Goal: Transaction & Acquisition: Purchase product/service

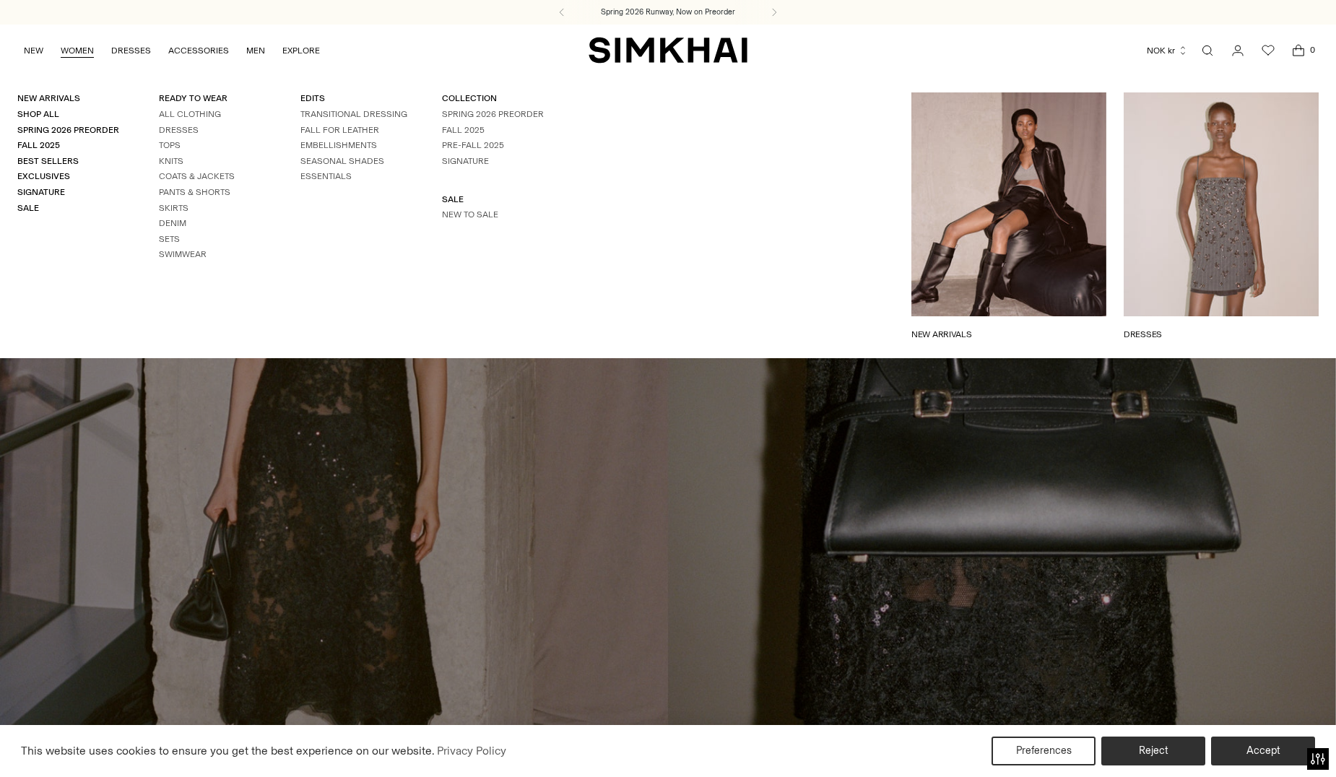
click at [90, 50] on link "WOMEN" at bounding box center [77, 51] width 33 height 32
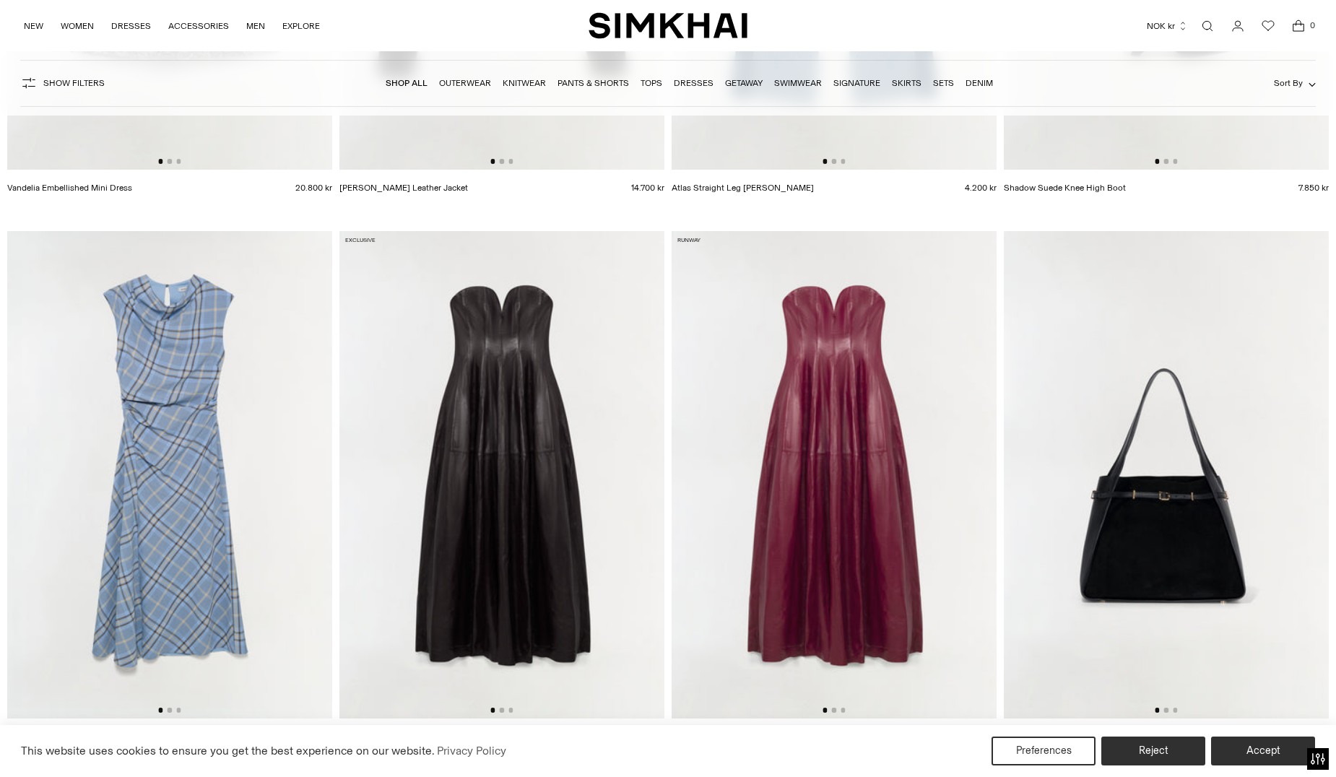
scroll to position [1662, 0]
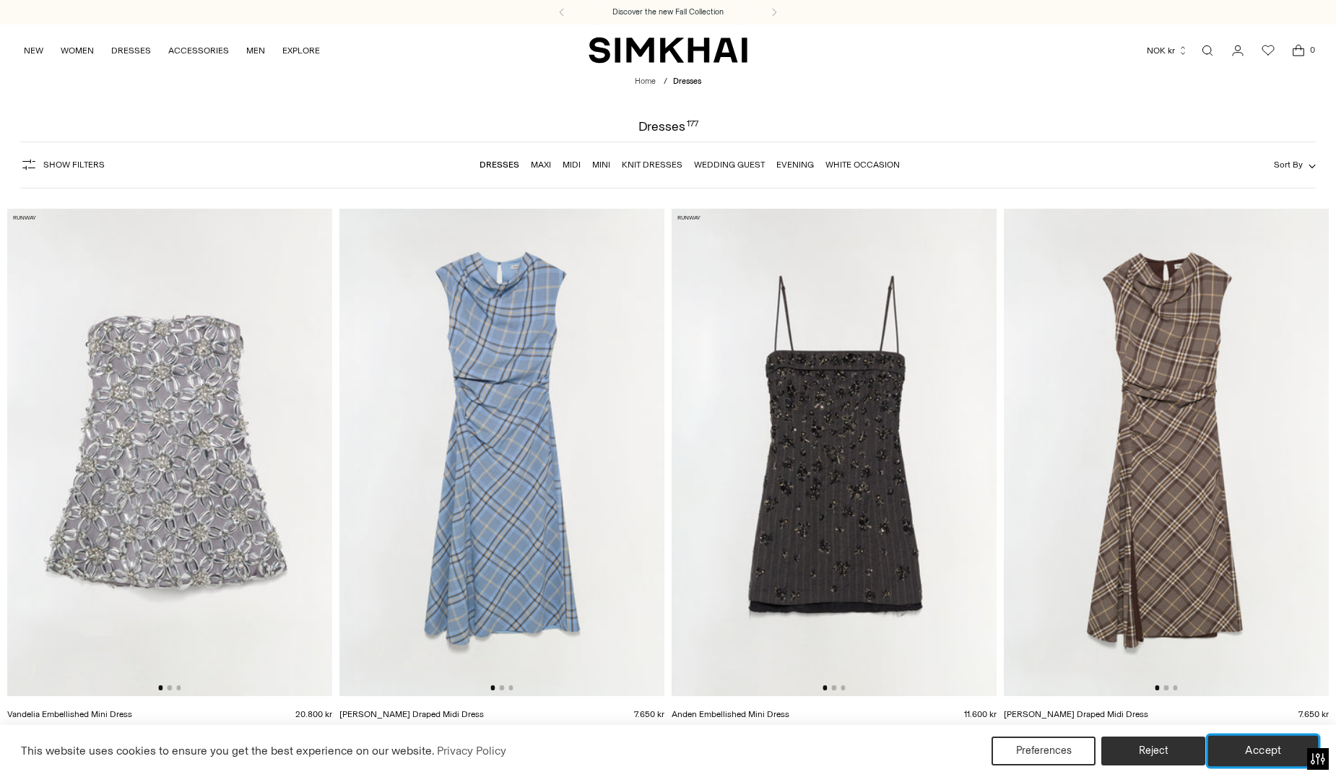
click at [1279, 743] on button "Accept" at bounding box center [1264, 751] width 111 height 30
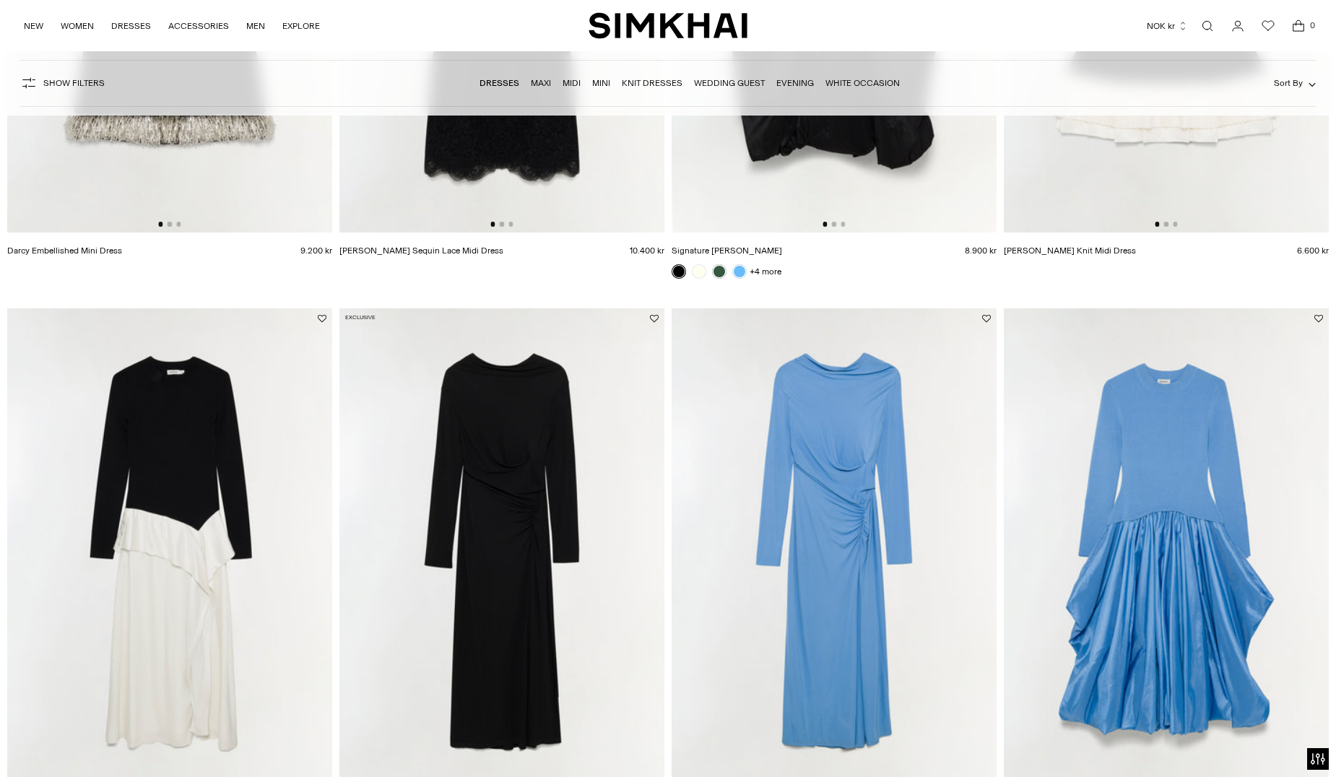
scroll to position [2312, 0]
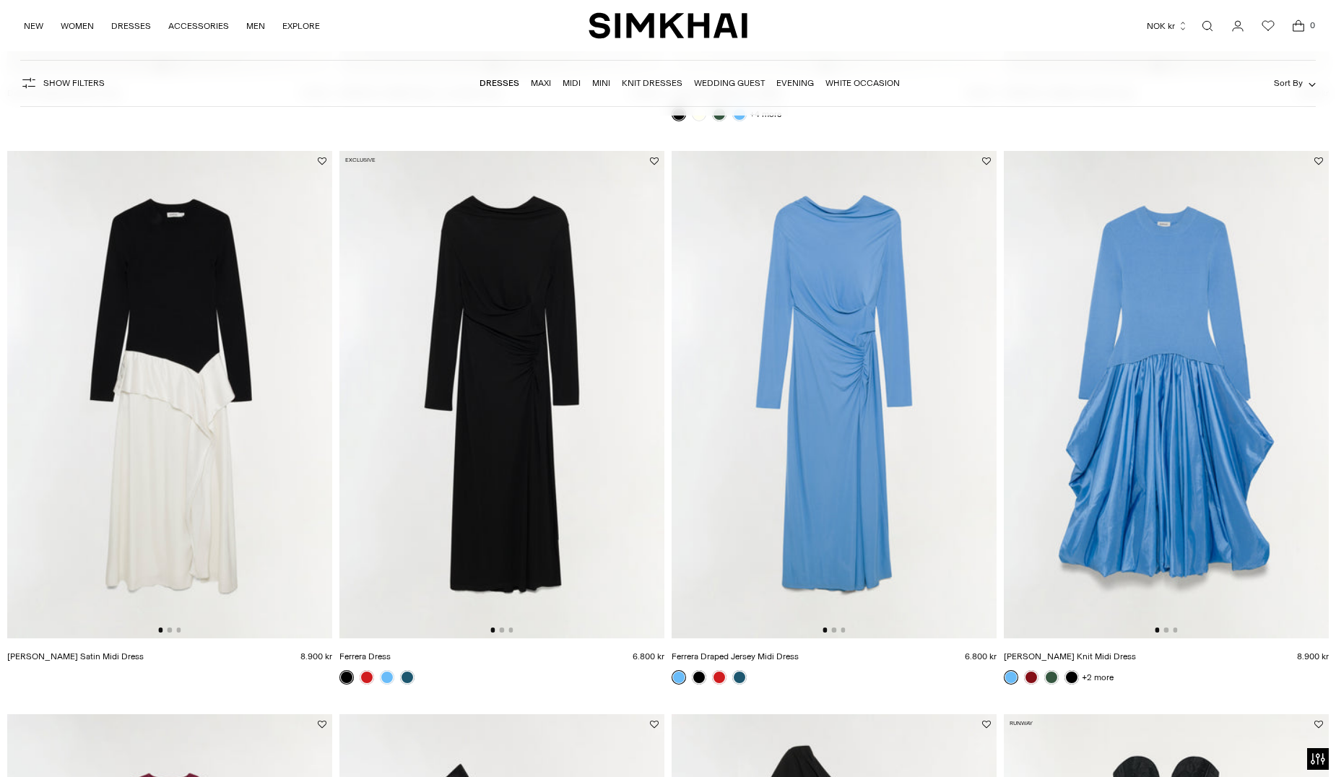
click at [864, 404] on img at bounding box center [834, 395] width 325 height 488
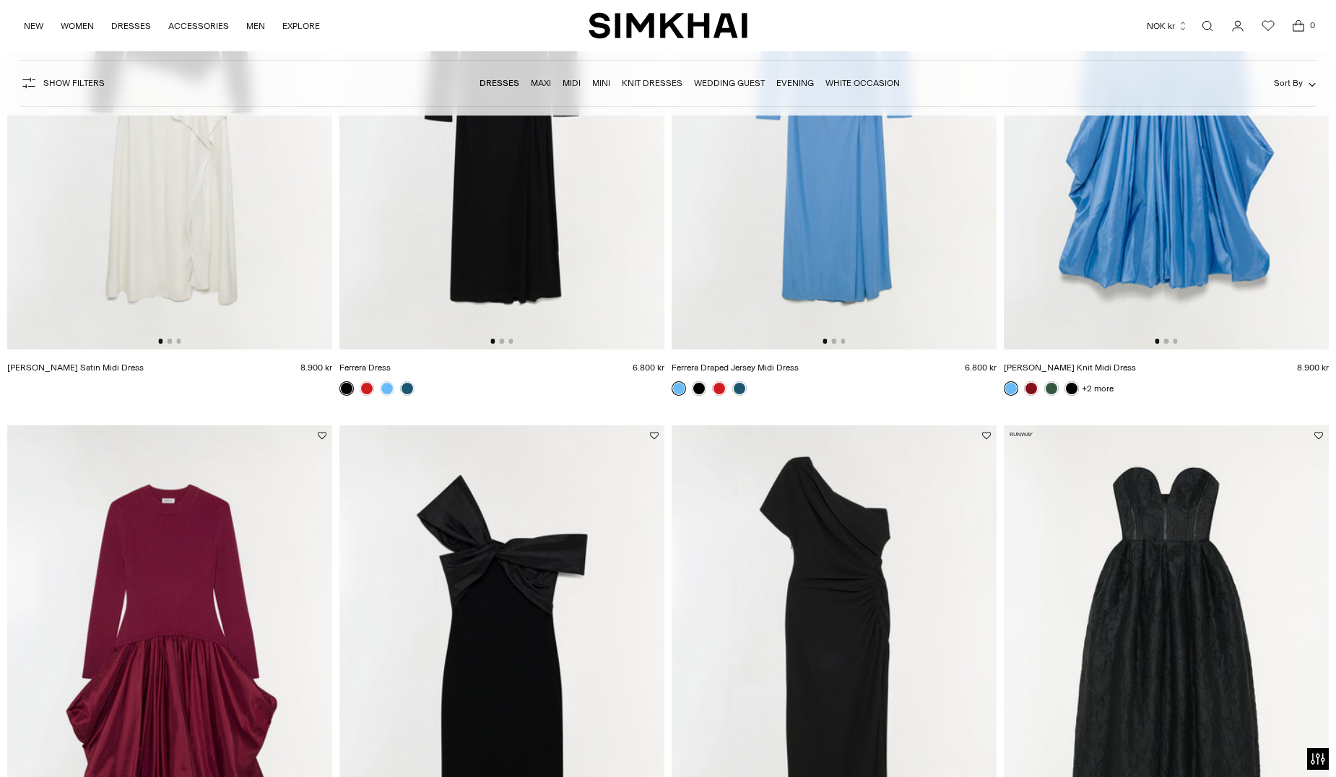
scroll to position [2890, 0]
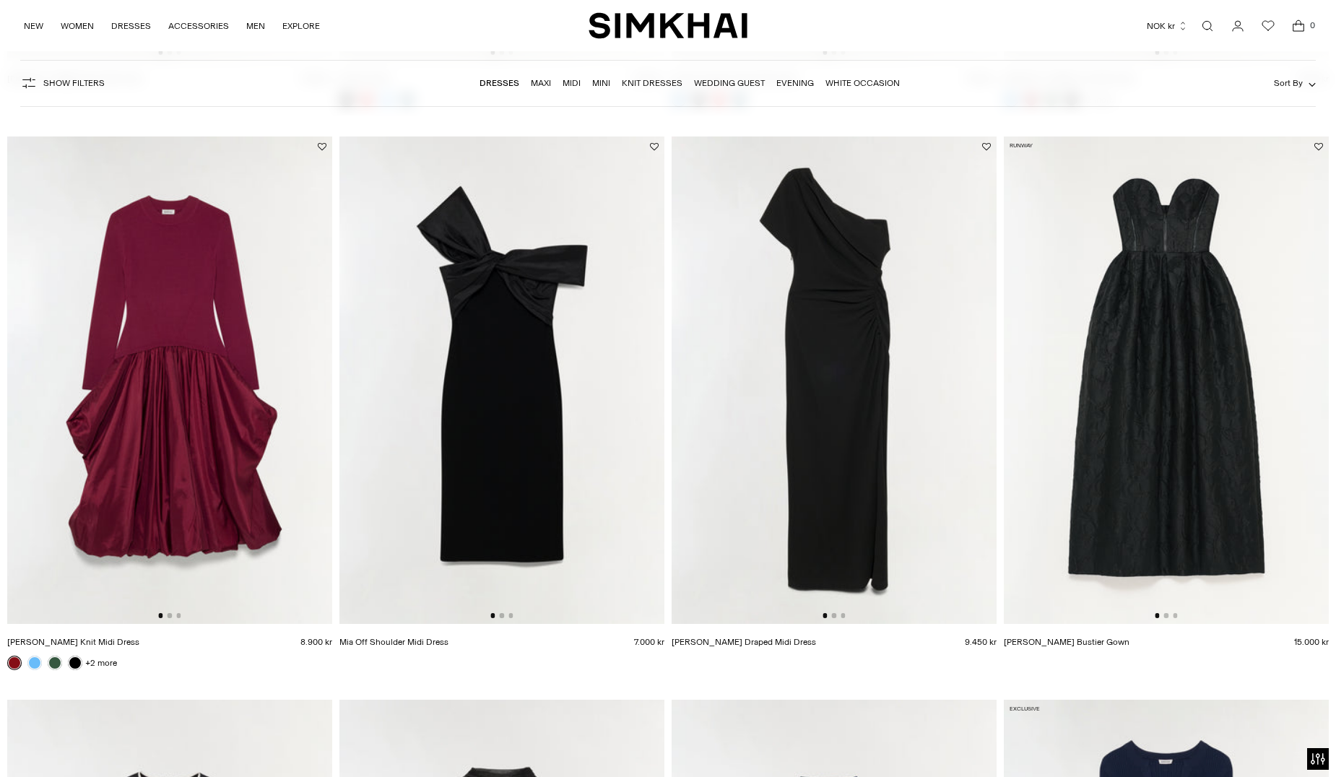
click at [850, 418] on img at bounding box center [834, 381] width 325 height 488
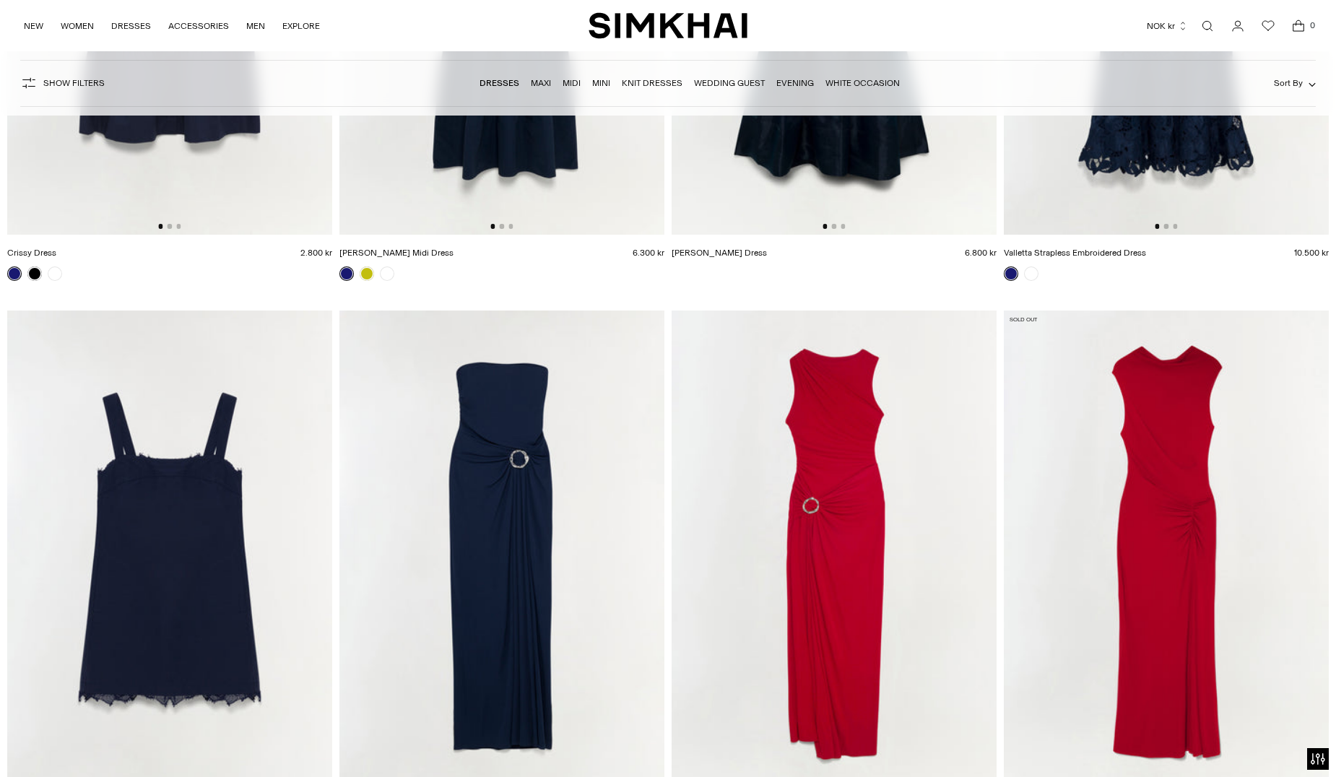
scroll to position [11848, 0]
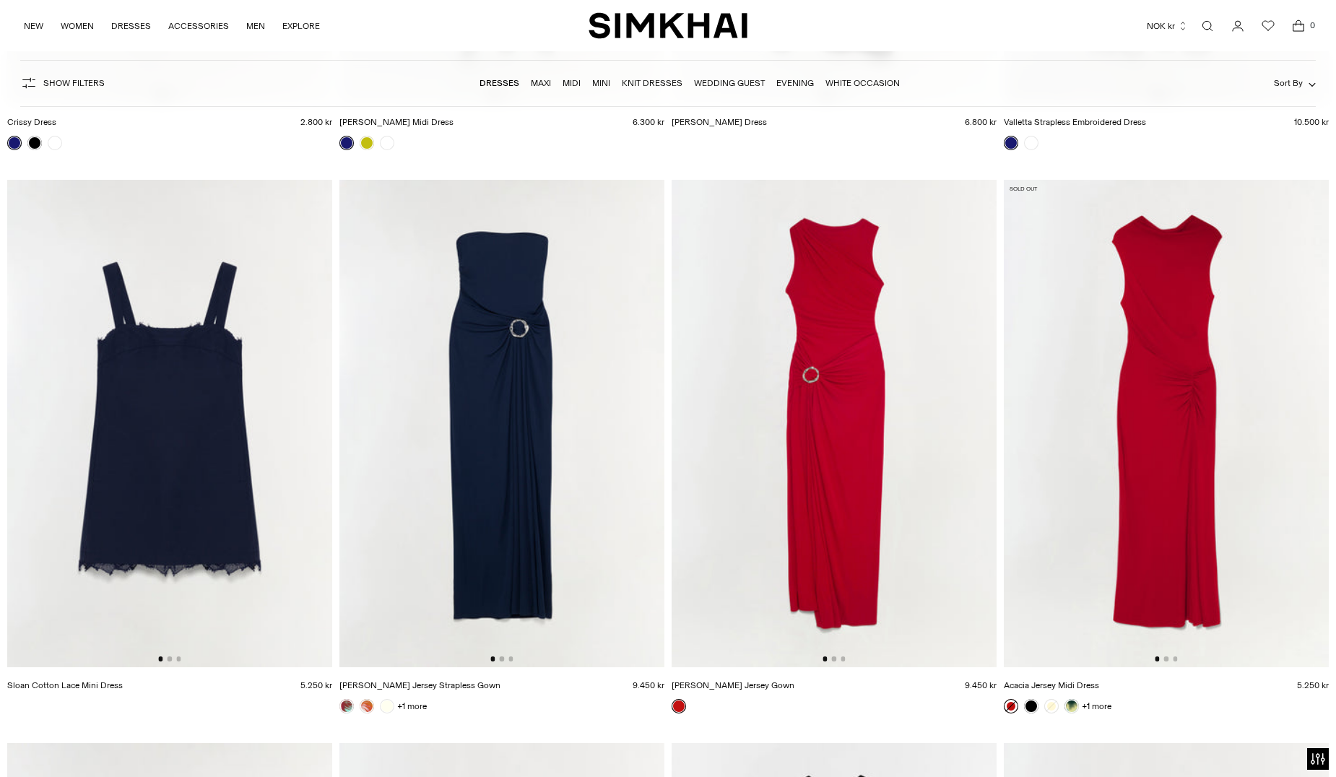
click at [842, 410] on img at bounding box center [834, 424] width 325 height 488
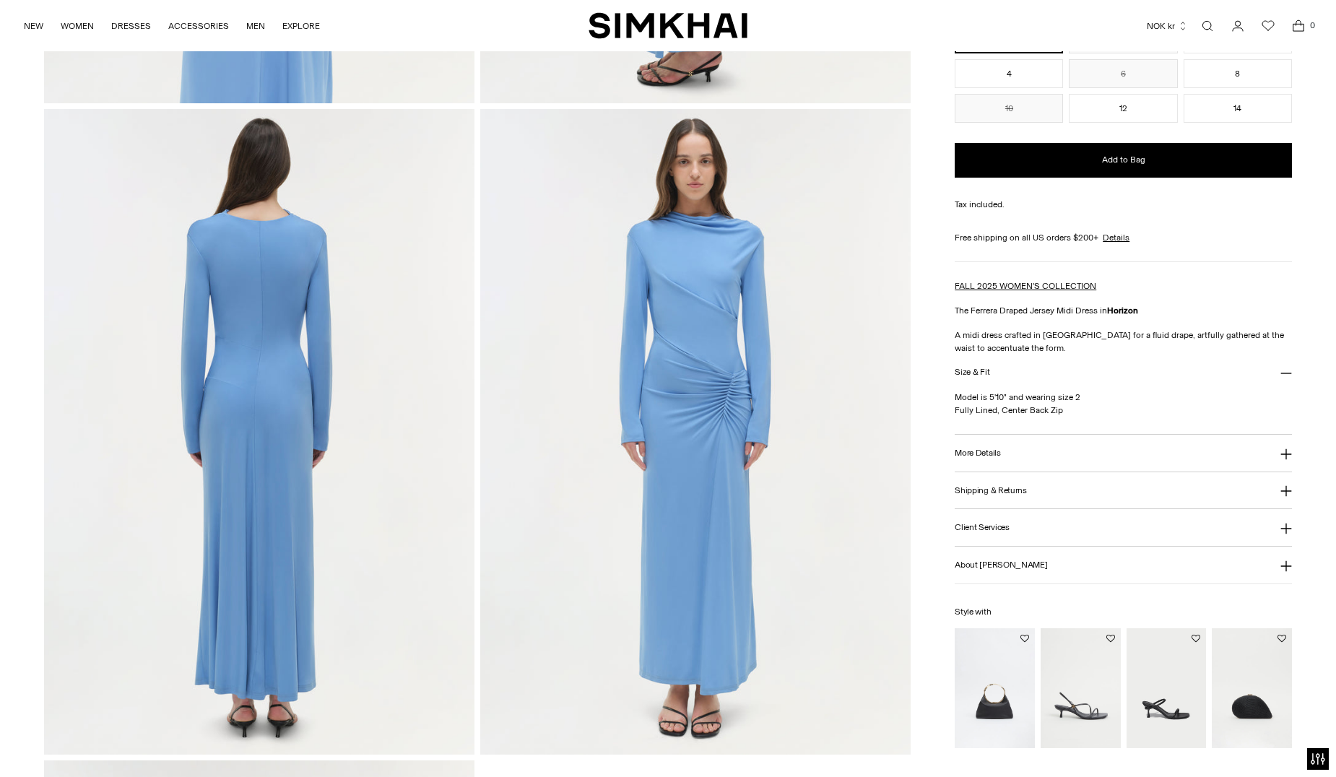
scroll to position [1300, 0]
